Goal: Task Accomplishment & Management: Use online tool/utility

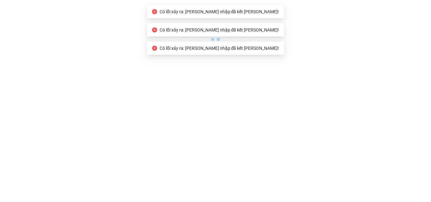
click at [133, 48] on body "Có lỗi xảy ra: [PERSON_NAME] nhập đã kết [PERSON_NAME]! Có [PERSON_NAME] ra: [P…" at bounding box center [215, 101] width 431 height 202
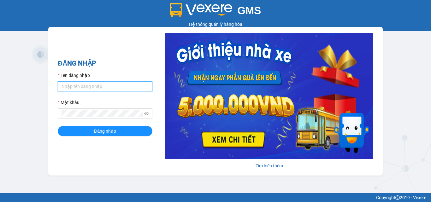
click at [104, 89] on input "Tên đăng nhập" at bounding box center [105, 86] width 95 height 10
type input "khanh.anphu"
click at [58, 126] on button "Đăng nhập" at bounding box center [105, 131] width 95 height 10
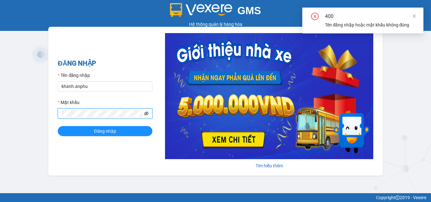
click at [148, 114] on icon "eye-invisible" at bounding box center [146, 114] width 4 height 4
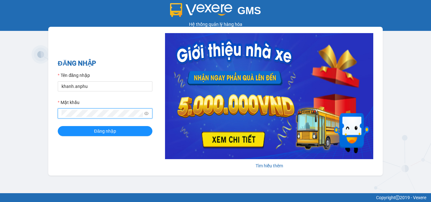
click at [61, 113] on span at bounding box center [105, 113] width 95 height 10
click at [58, 126] on button "Đăng nhập" at bounding box center [105, 131] width 95 height 10
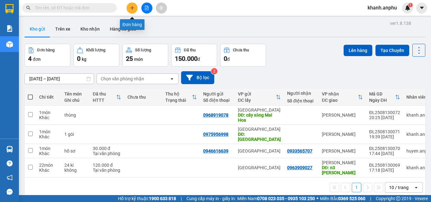
click at [132, 9] on icon "plus" at bounding box center [132, 8] width 4 height 4
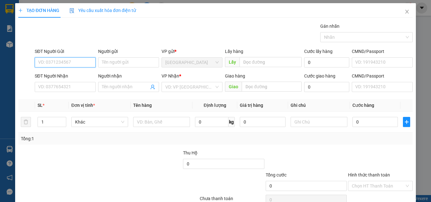
paste input "0987 49 77 16"
click at [63, 63] on input "0987 49 77 16" at bounding box center [65, 62] width 61 height 10
type input "0987497716"
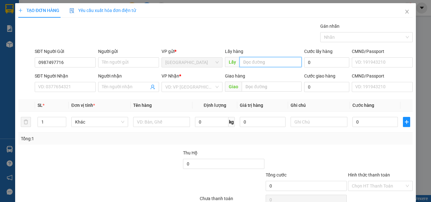
click at [264, 63] on input "text" at bounding box center [270, 62] width 62 height 10
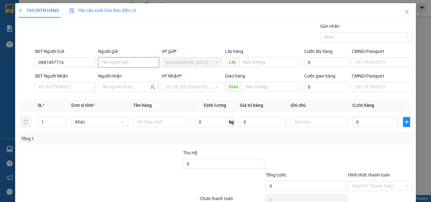
click at [145, 62] on input "Người gửi" at bounding box center [128, 62] width 61 height 10
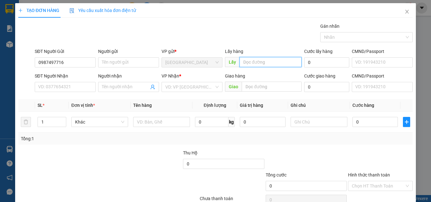
click at [248, 63] on input "text" at bounding box center [270, 62] width 62 height 10
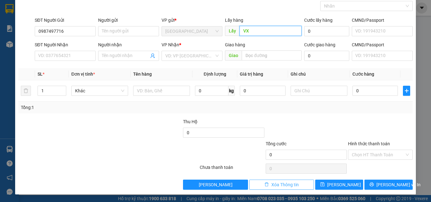
type input "VX"
click at [284, 186] on span "Xóa Thông tin" at bounding box center [284, 184] width 27 height 7
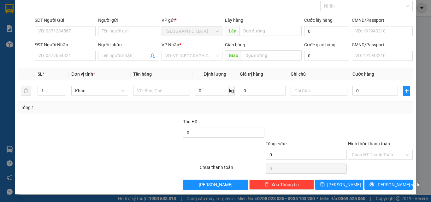
click at [0, 72] on div "TẠO ĐƠN HÀNG Yêu cầu xuất hóa đơn điện tử Transit Pickup Surcharge Ids Transit …" at bounding box center [215, 101] width 431 height 202
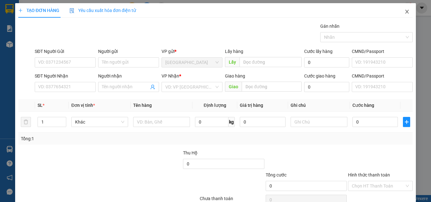
click at [405, 13] on icon "close" at bounding box center [406, 12] width 3 height 4
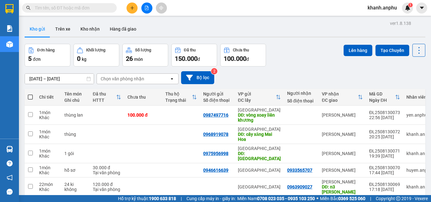
click at [300, 66] on div "Đơn hàng 5 đơn Khối lượng 0 kg Số lượng 26 món Đã thu 150.000 đ Chưa thu 100.00…" at bounding box center [225, 55] width 400 height 23
